Goal: Task Accomplishment & Management: Manage account settings

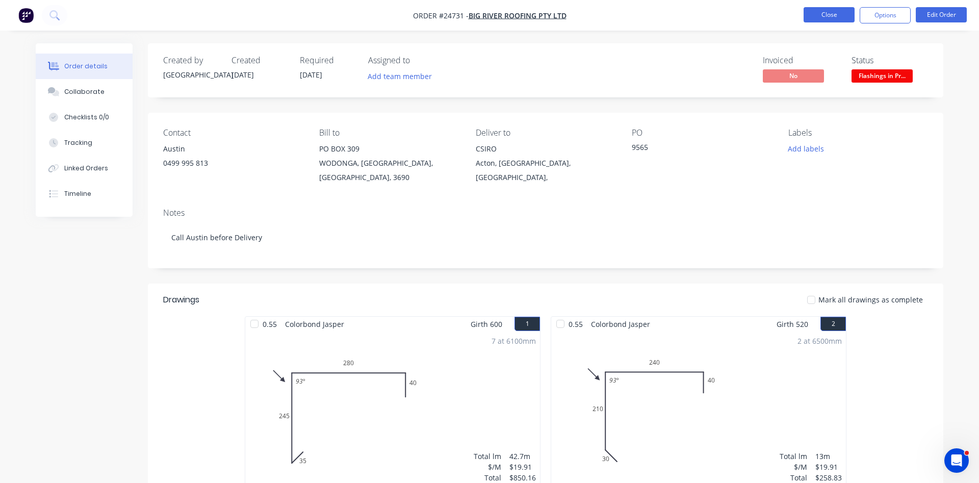
click at [828, 15] on button "Close" at bounding box center [829, 14] width 51 height 15
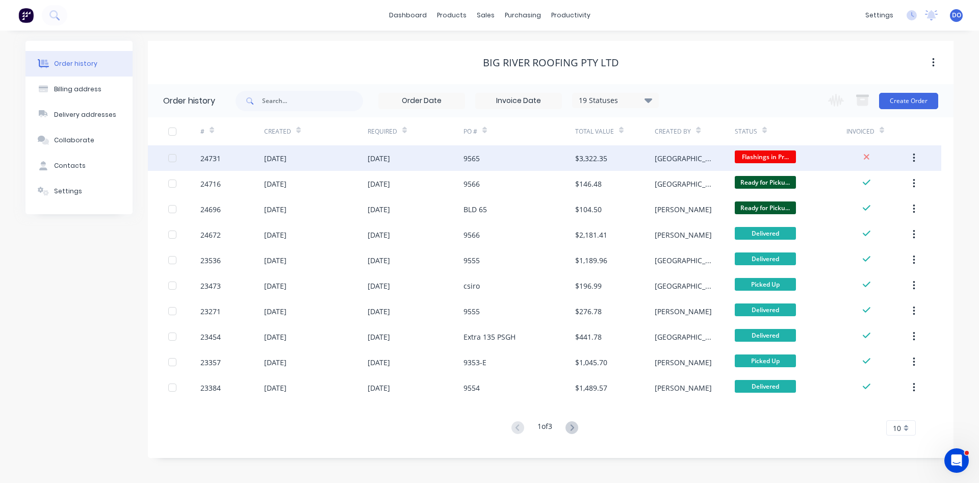
click at [642, 154] on div "$3,322.35" at bounding box center [615, 158] width 80 height 26
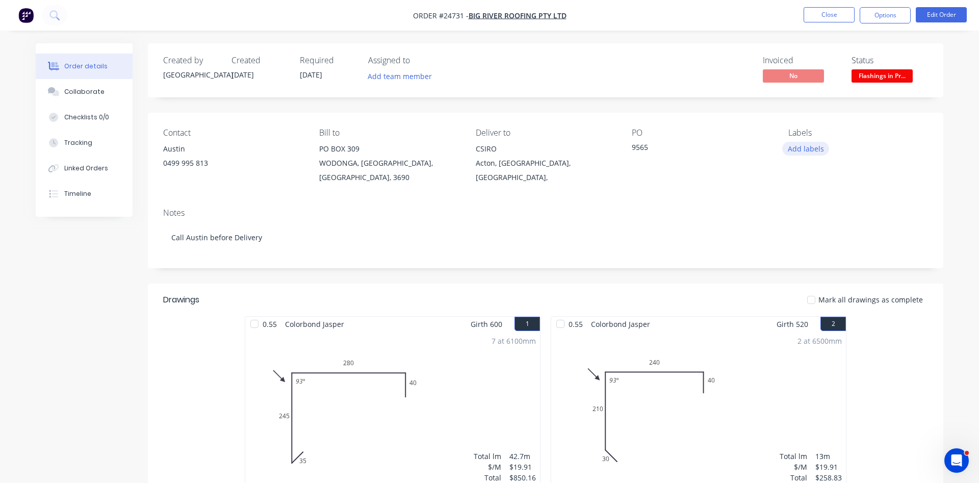
click at [816, 147] on button "Add labels" at bounding box center [806, 149] width 47 height 14
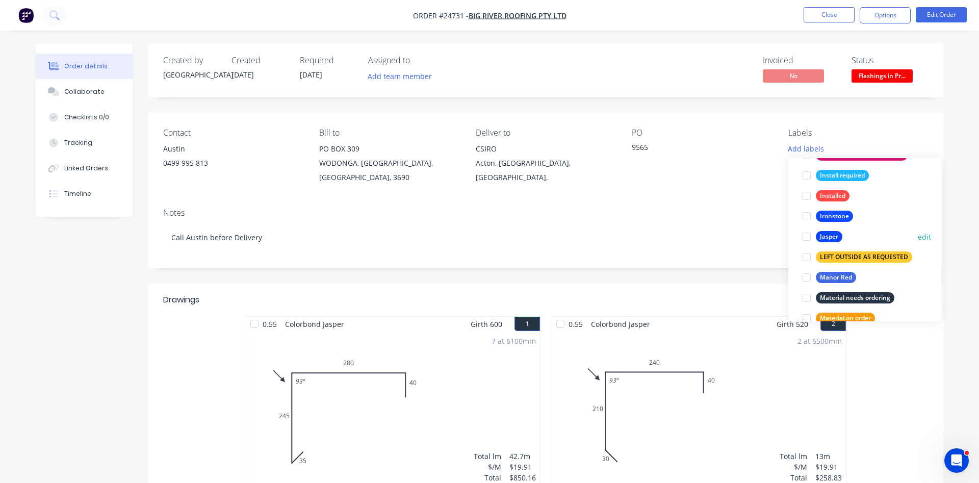
click at [806, 236] on div at bounding box center [807, 237] width 20 height 20
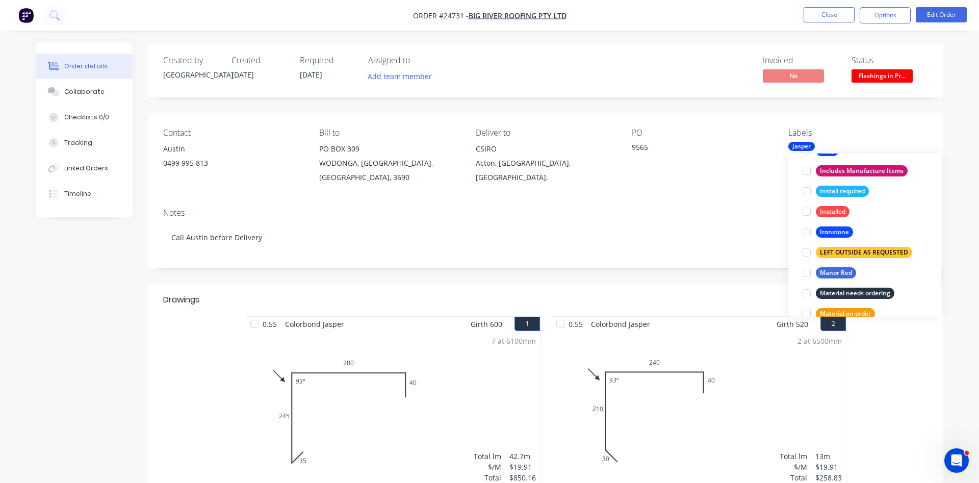
scroll to position [3, 0]
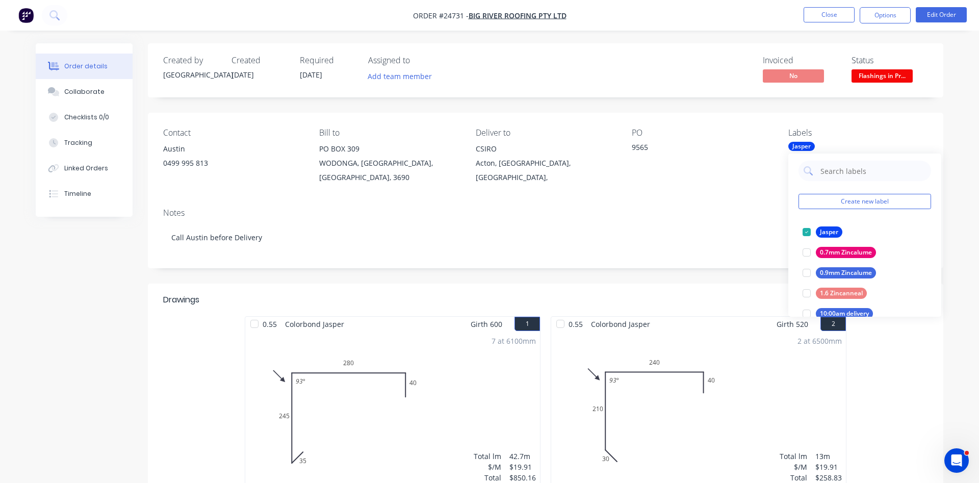
click at [710, 120] on div "Contact Austin [PHONE_NUMBER] Bill to [GEOGRAPHIC_DATA], 3690 Deliver to CSIRO …" at bounding box center [546, 156] width 796 height 87
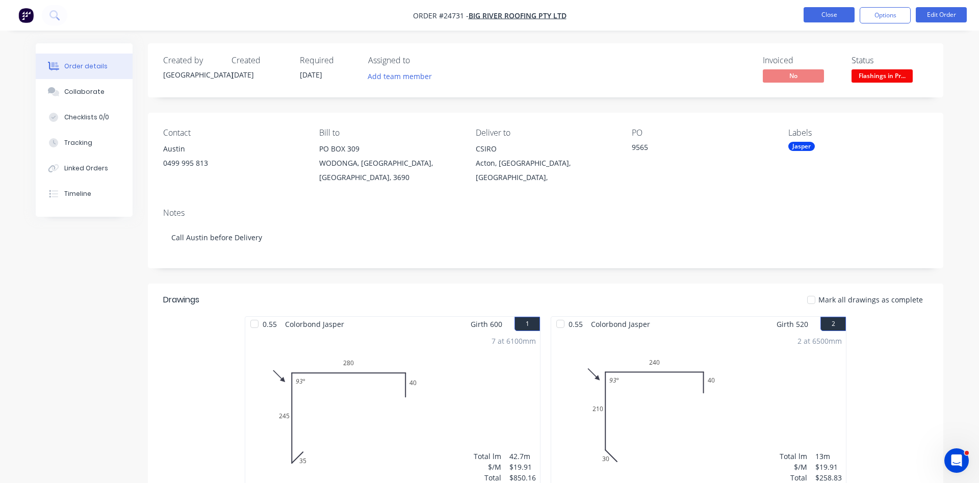
click at [823, 14] on button "Close" at bounding box center [829, 14] width 51 height 15
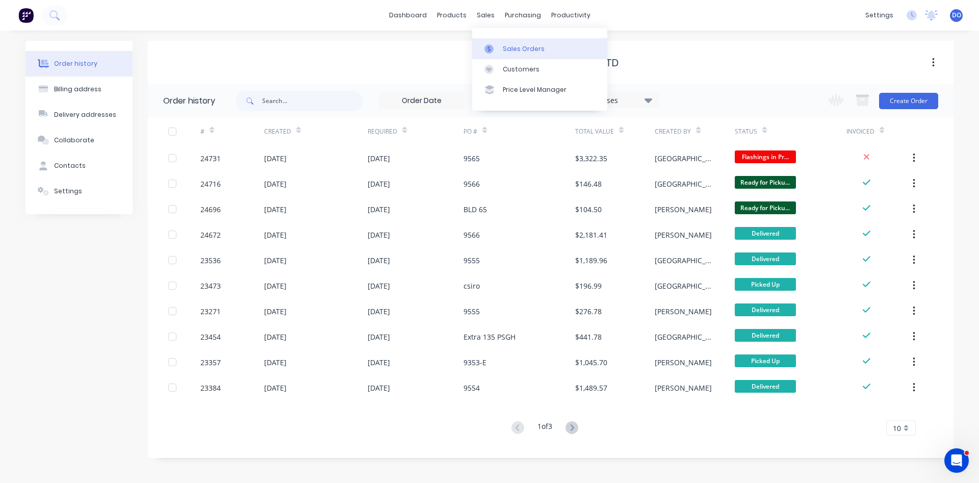
click at [512, 48] on div "Sales Orders" at bounding box center [524, 48] width 42 height 9
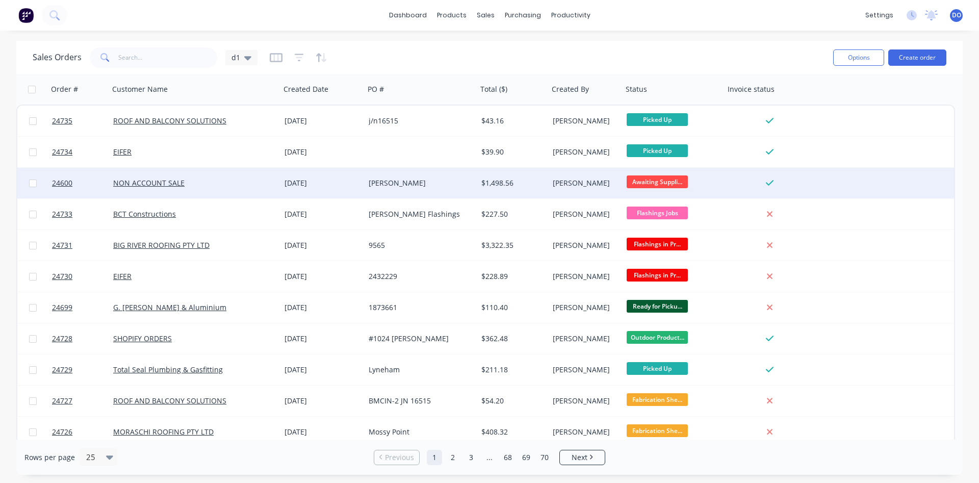
click at [383, 187] on div "[PERSON_NAME]" at bounding box center [418, 183] width 99 height 10
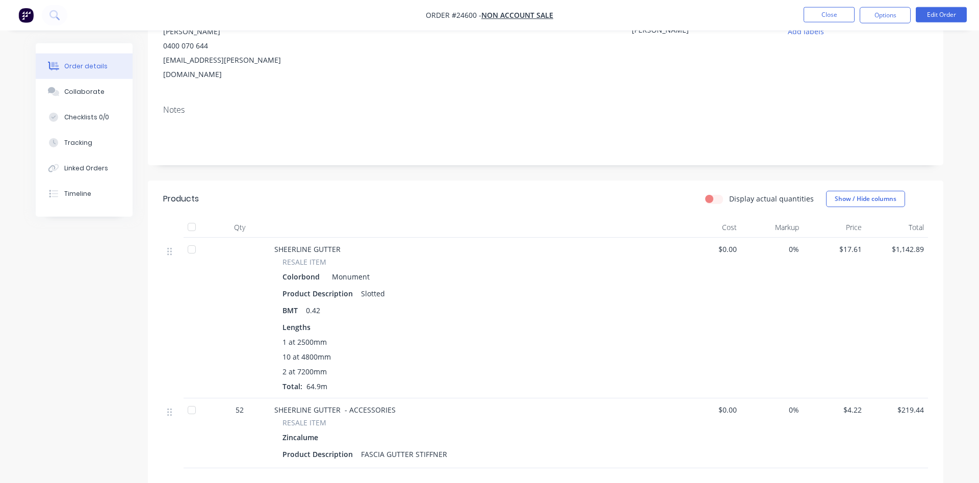
scroll to position [114, 0]
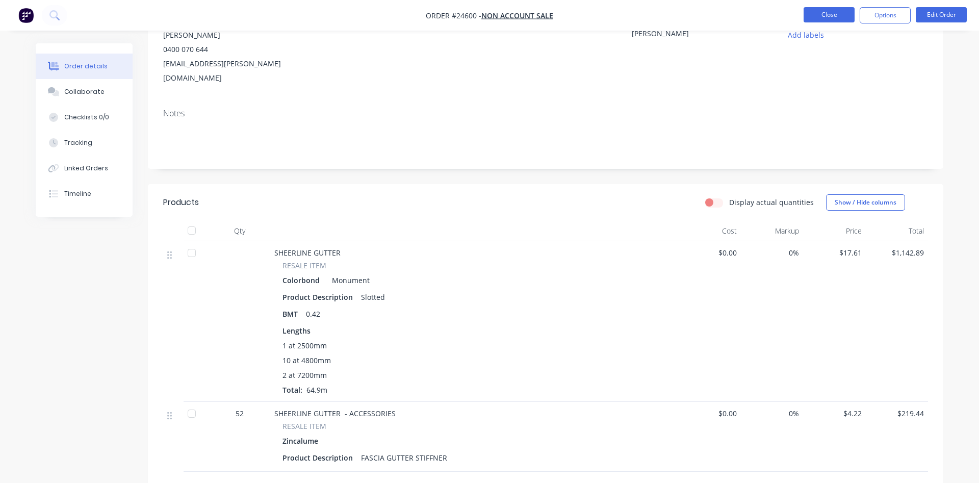
click at [825, 15] on button "Close" at bounding box center [829, 14] width 51 height 15
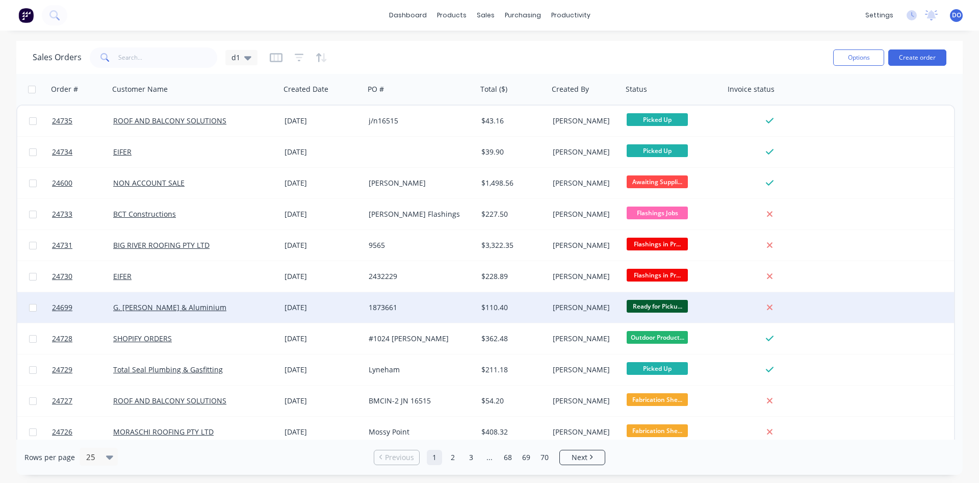
click at [532, 306] on div "$110.40" at bounding box center [512, 308] width 60 height 10
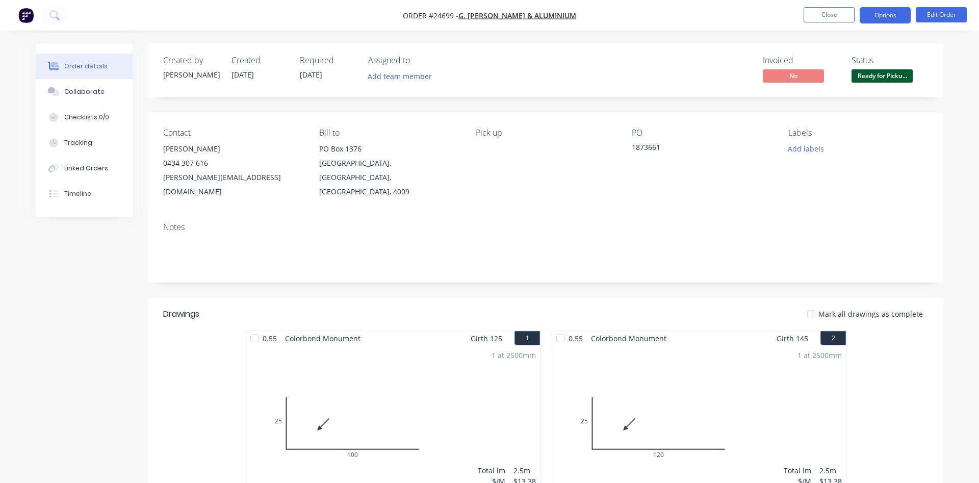
click at [890, 14] on button "Options" at bounding box center [885, 15] width 51 height 16
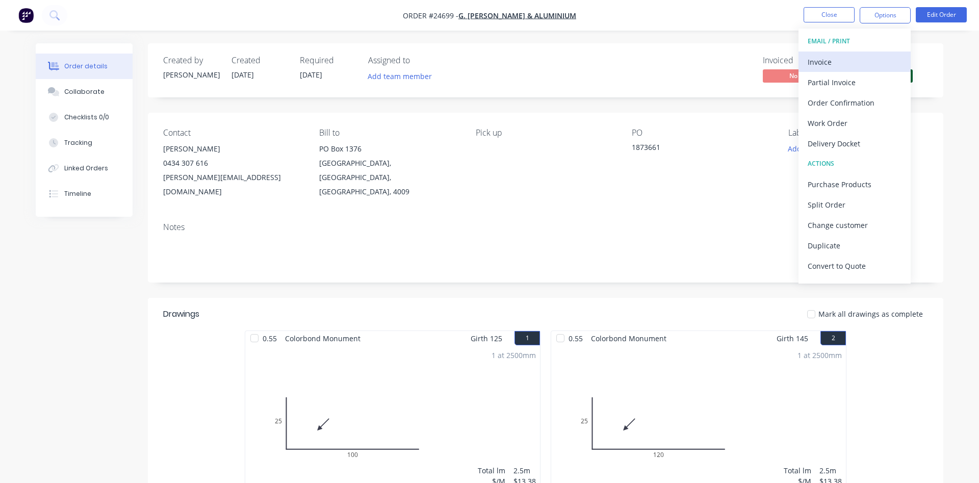
click at [827, 61] on div "Invoice" at bounding box center [855, 62] width 94 height 15
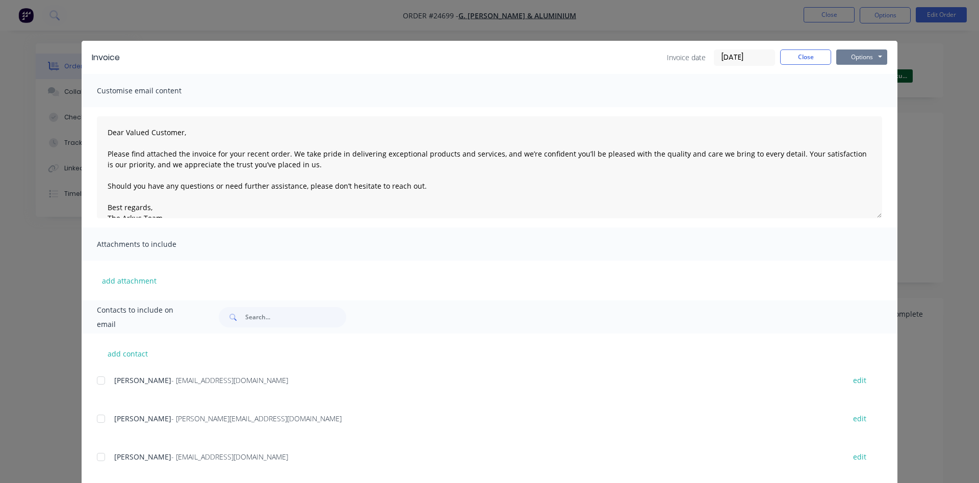
click at [876, 57] on button "Options" at bounding box center [862, 56] width 51 height 15
click at [869, 92] on button "Print" at bounding box center [869, 92] width 65 height 17
click at [799, 61] on button "Close" at bounding box center [806, 56] width 51 height 15
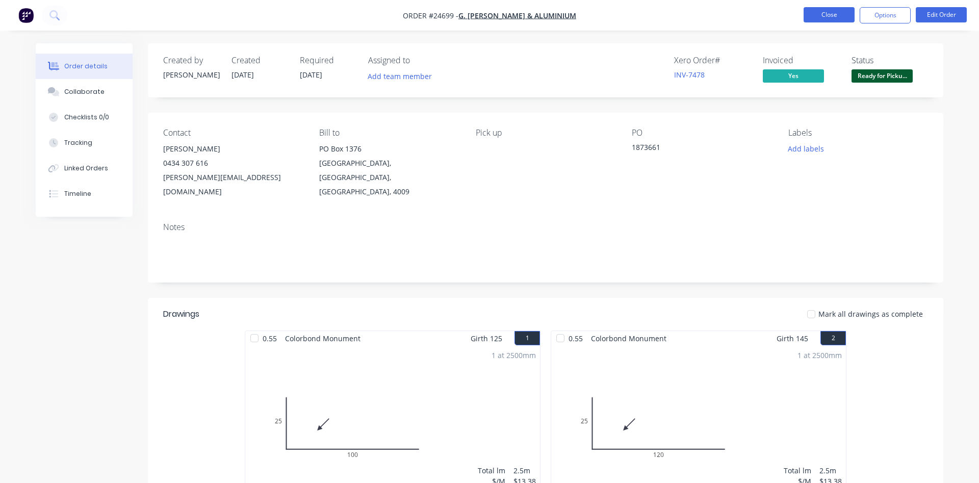
click at [846, 17] on button "Close" at bounding box center [829, 14] width 51 height 15
